Goal: Find contact information: Find contact information

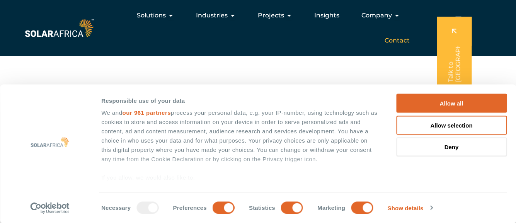
click at [396, 37] on span "Contact" at bounding box center [397, 40] width 25 height 9
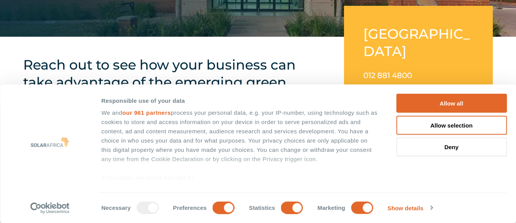
scroll to position [155, 0]
